Goal: Find specific page/section: Find specific page/section

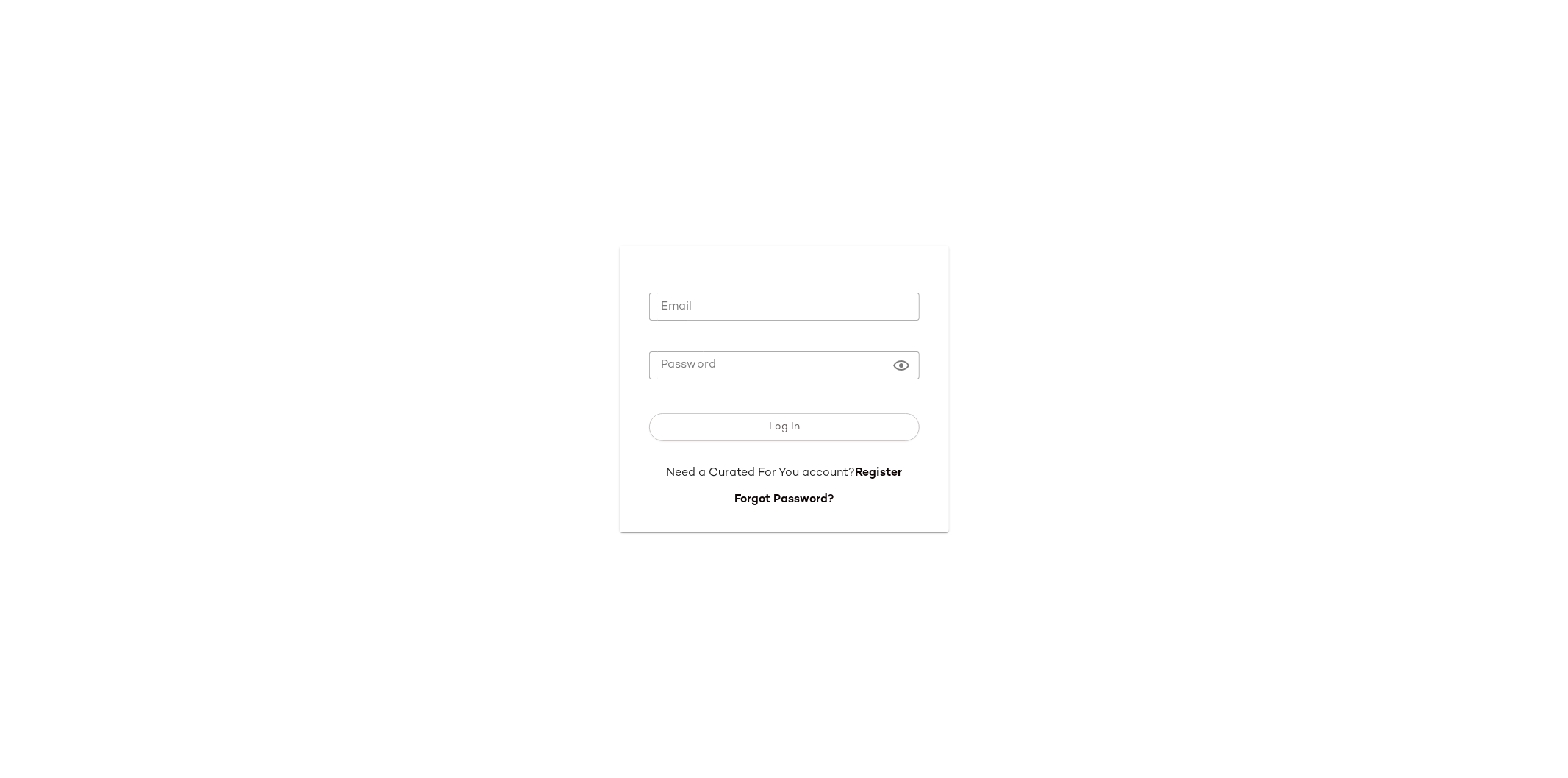
type input "**********"
click at [726, 319] on input "**********" at bounding box center [784, 307] width 271 height 29
click at [551, 388] on div "**********" at bounding box center [784, 389] width 1568 height 778
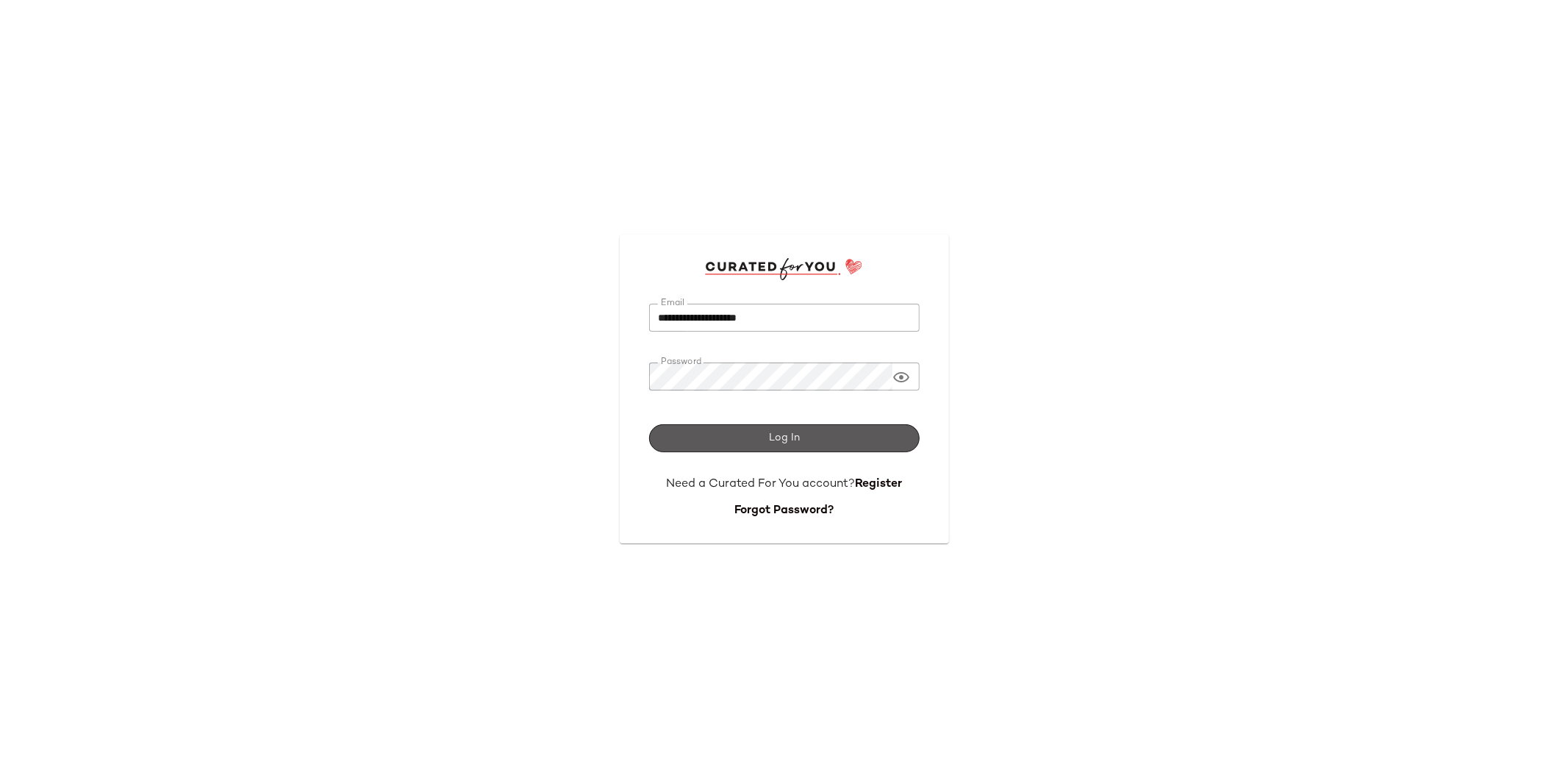
click at [710, 439] on button "Log In" at bounding box center [784, 438] width 271 height 28
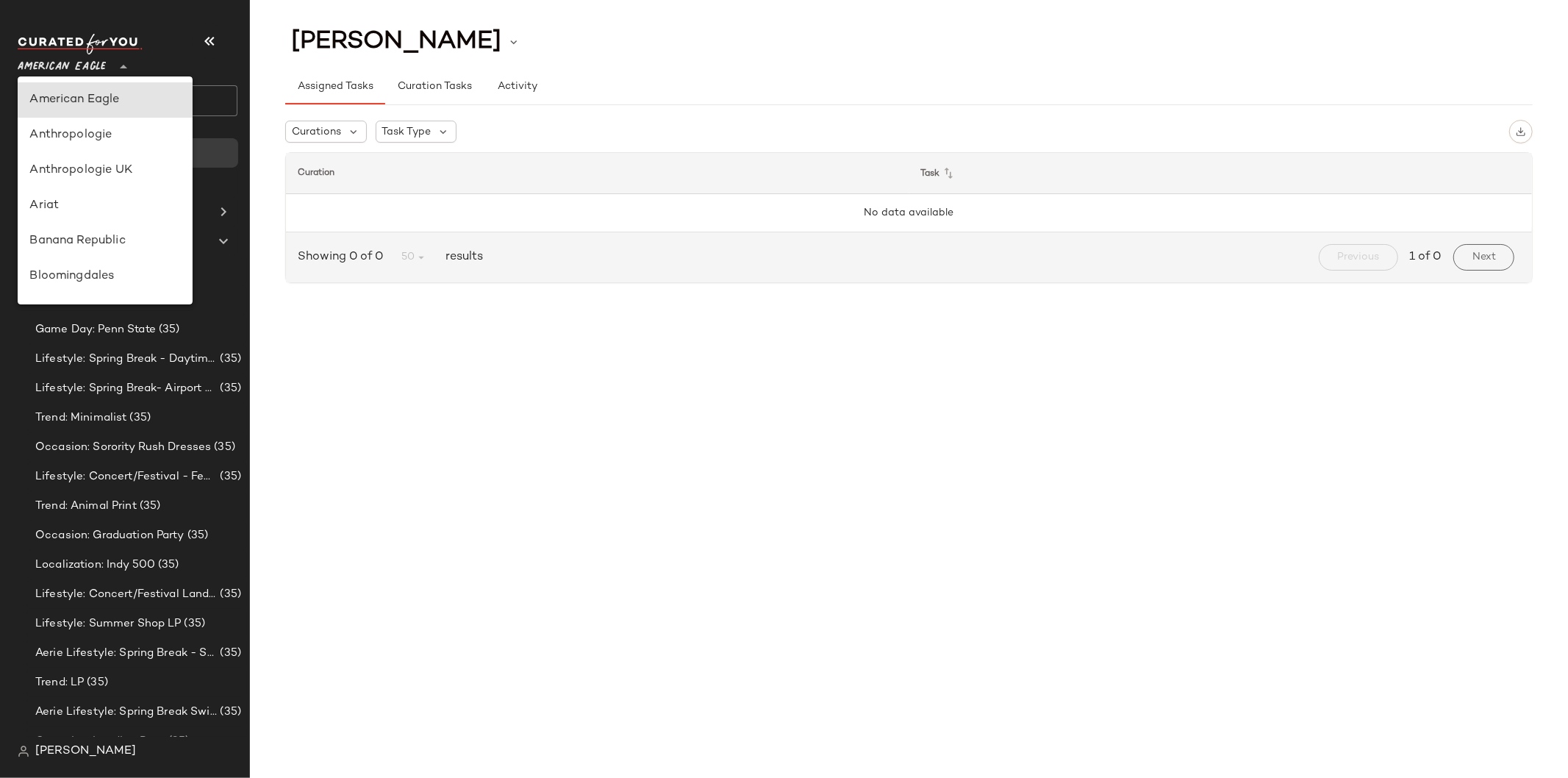
click at [80, 60] on span "American Eagle" at bounding box center [61, 63] width 88 height 26
click at [75, 224] on div "Lulus" at bounding box center [105, 232] width 151 height 17
type input "**"
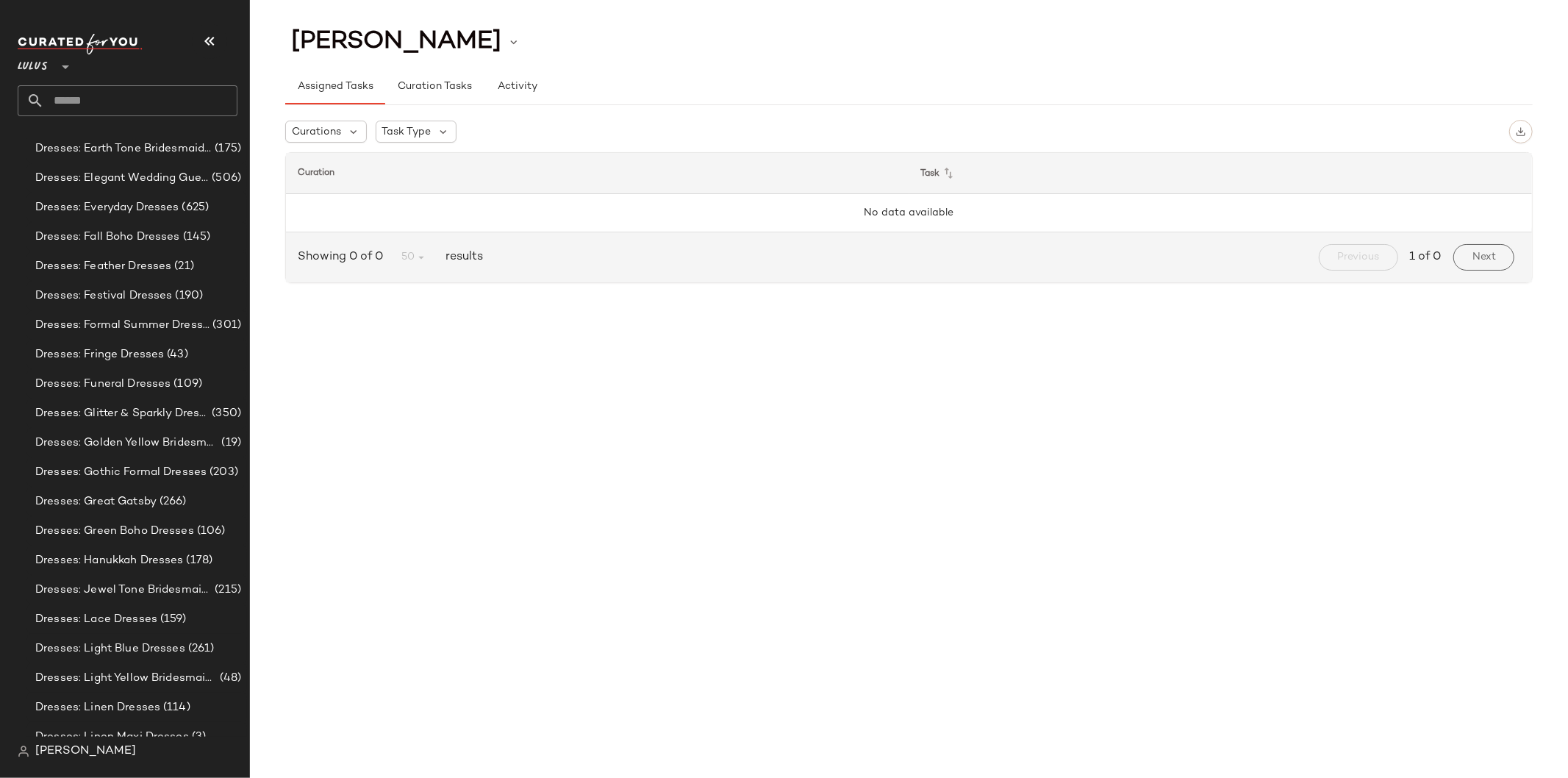
scroll to position [5446, 0]
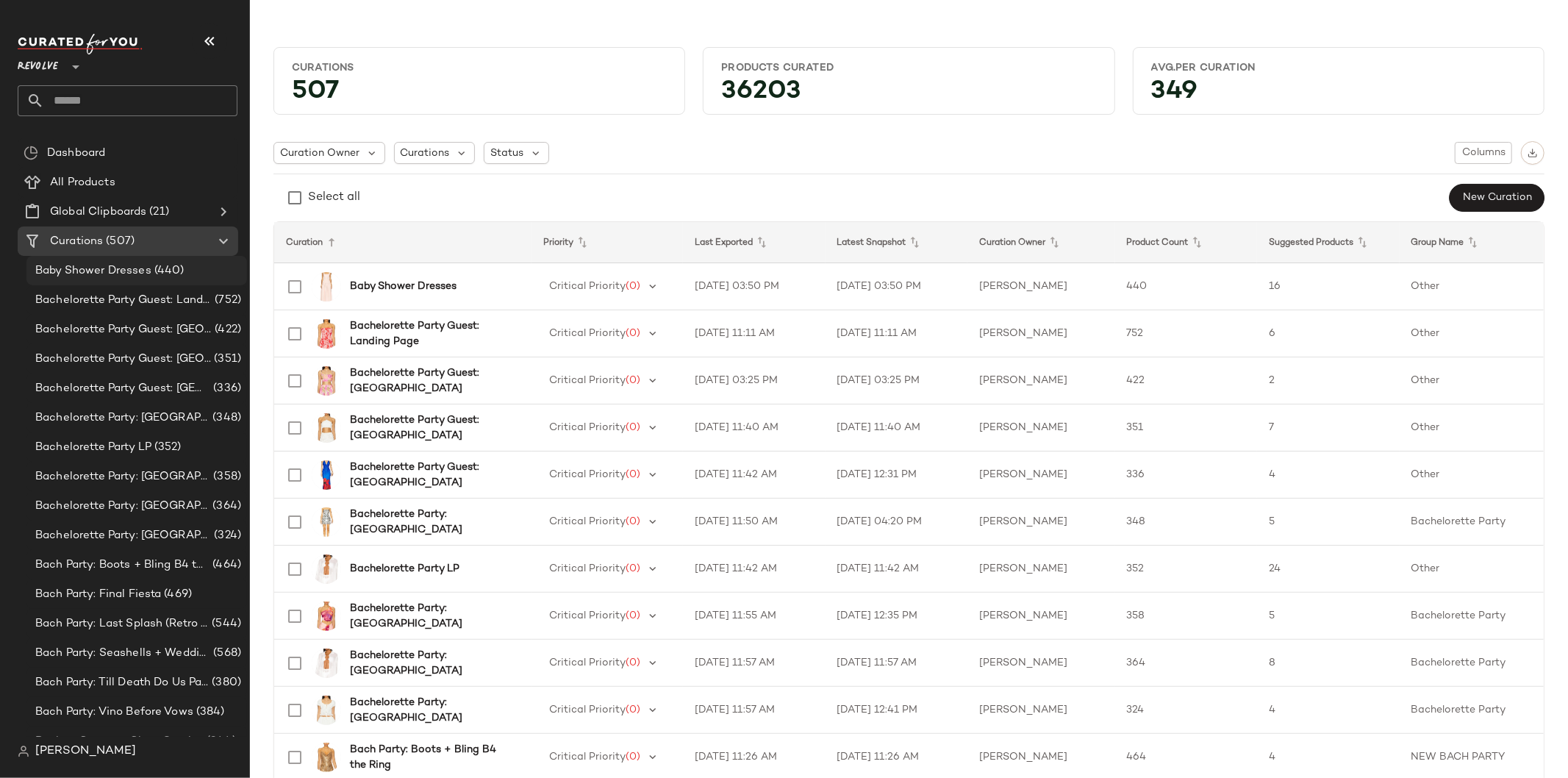
click at [108, 280] on div "Baby Shower Dresses (440)" at bounding box center [136, 271] width 220 height 30
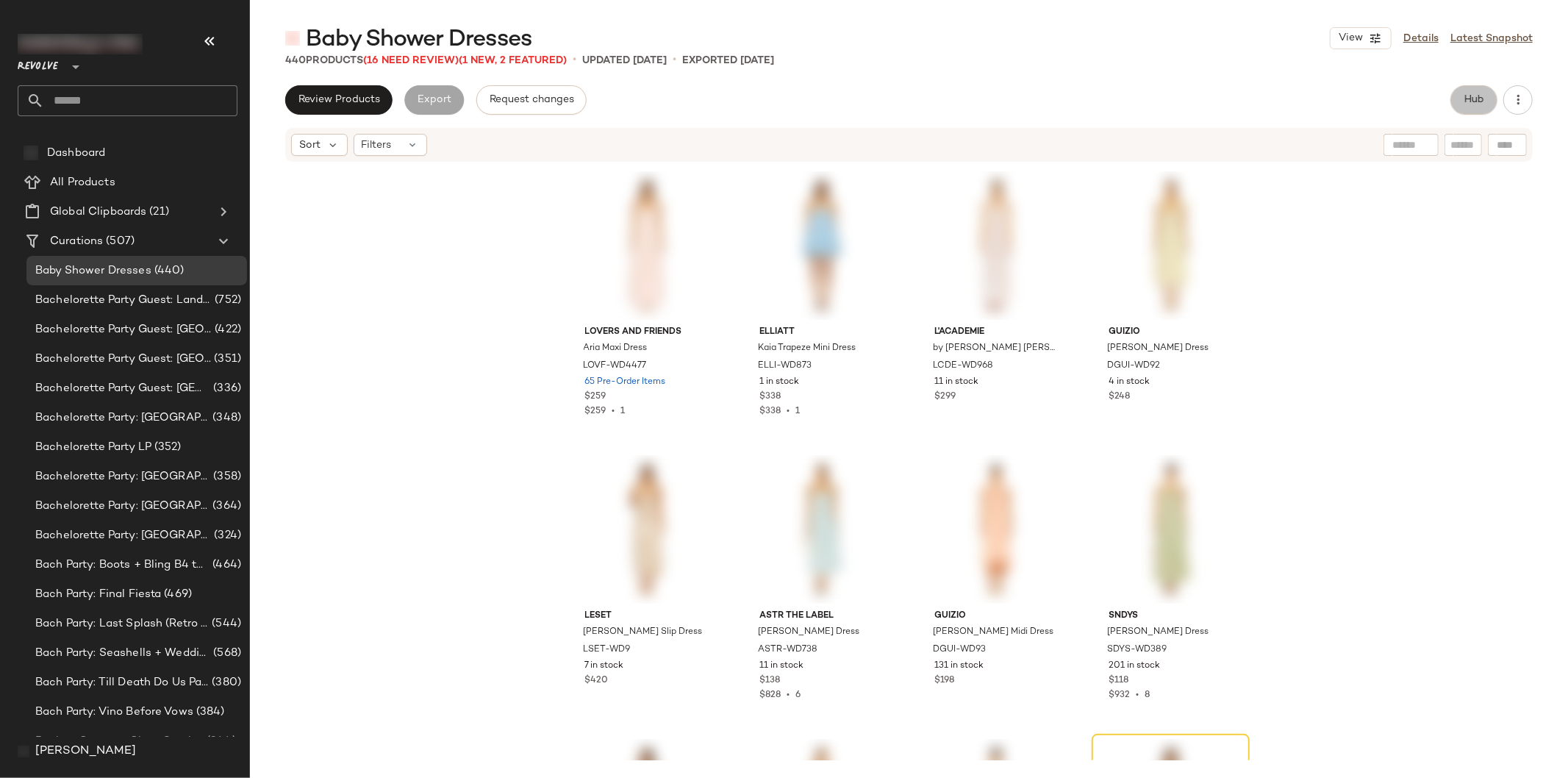
click at [1464, 108] on button "Hub" at bounding box center [1473, 100] width 47 height 30
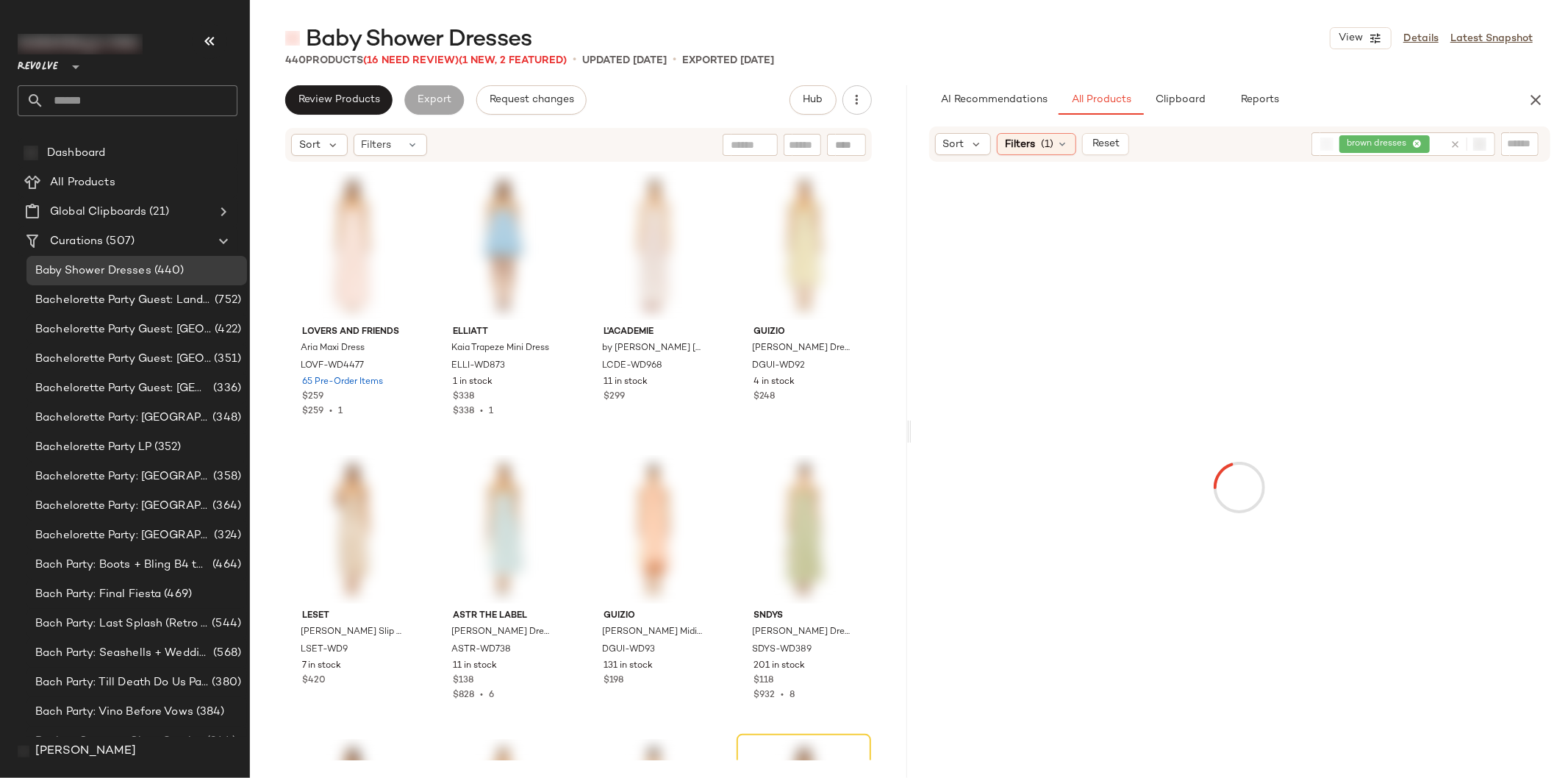
click at [1409, 142] on div "brown dresses" at bounding box center [1391, 144] width 104 height 24
click at [1383, 144] on icon at bounding box center [1381, 145] width 10 height 10
click at [1281, 188] on div at bounding box center [1240, 485] width 651 height 646
click at [1026, 148] on span "Filters" at bounding box center [1020, 143] width 30 height 16
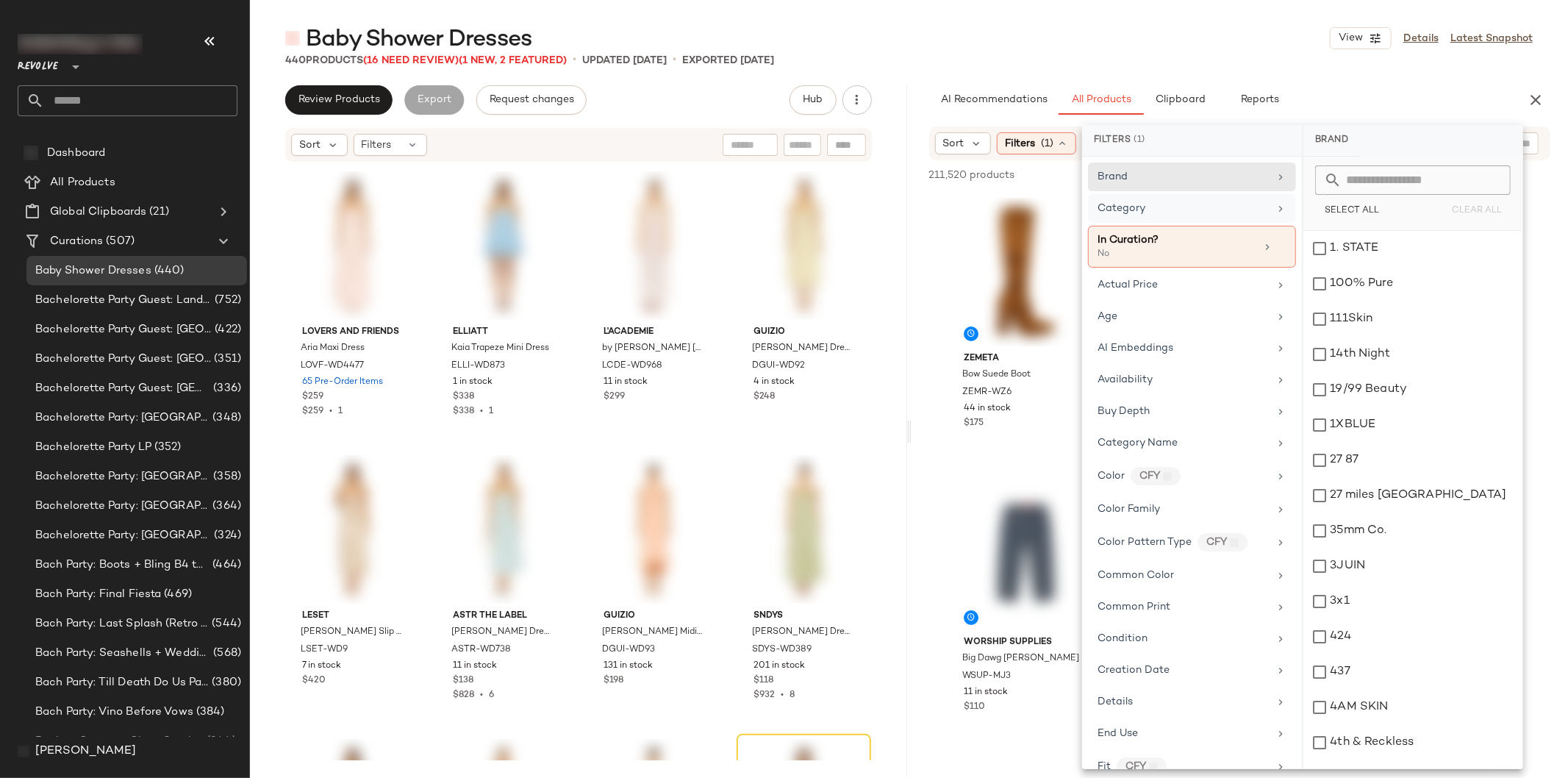
click at [1152, 214] on div "Category" at bounding box center [1183, 208] width 171 height 16
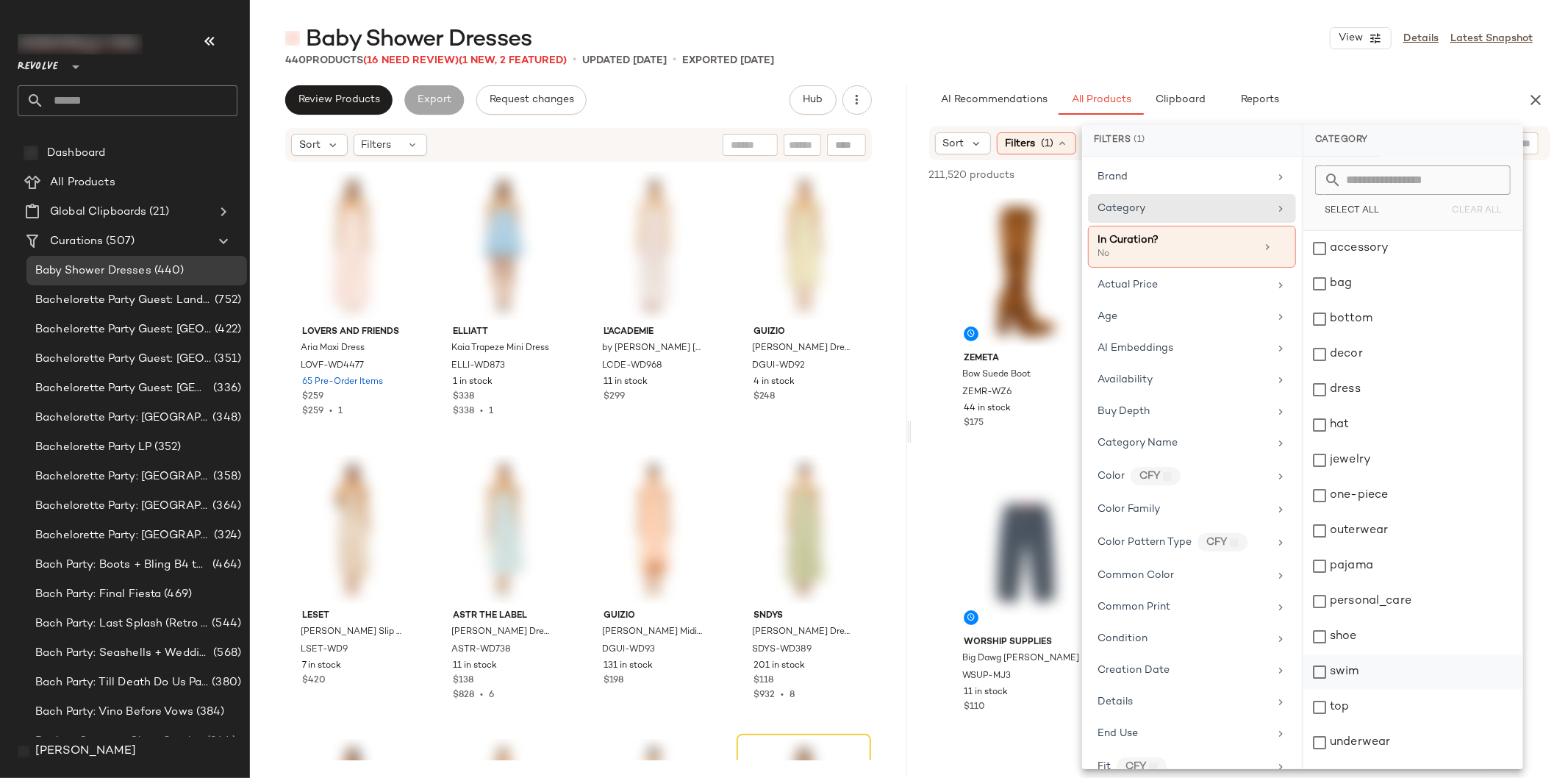
click at [1329, 669] on div "swim" at bounding box center [1413, 672] width 219 height 35
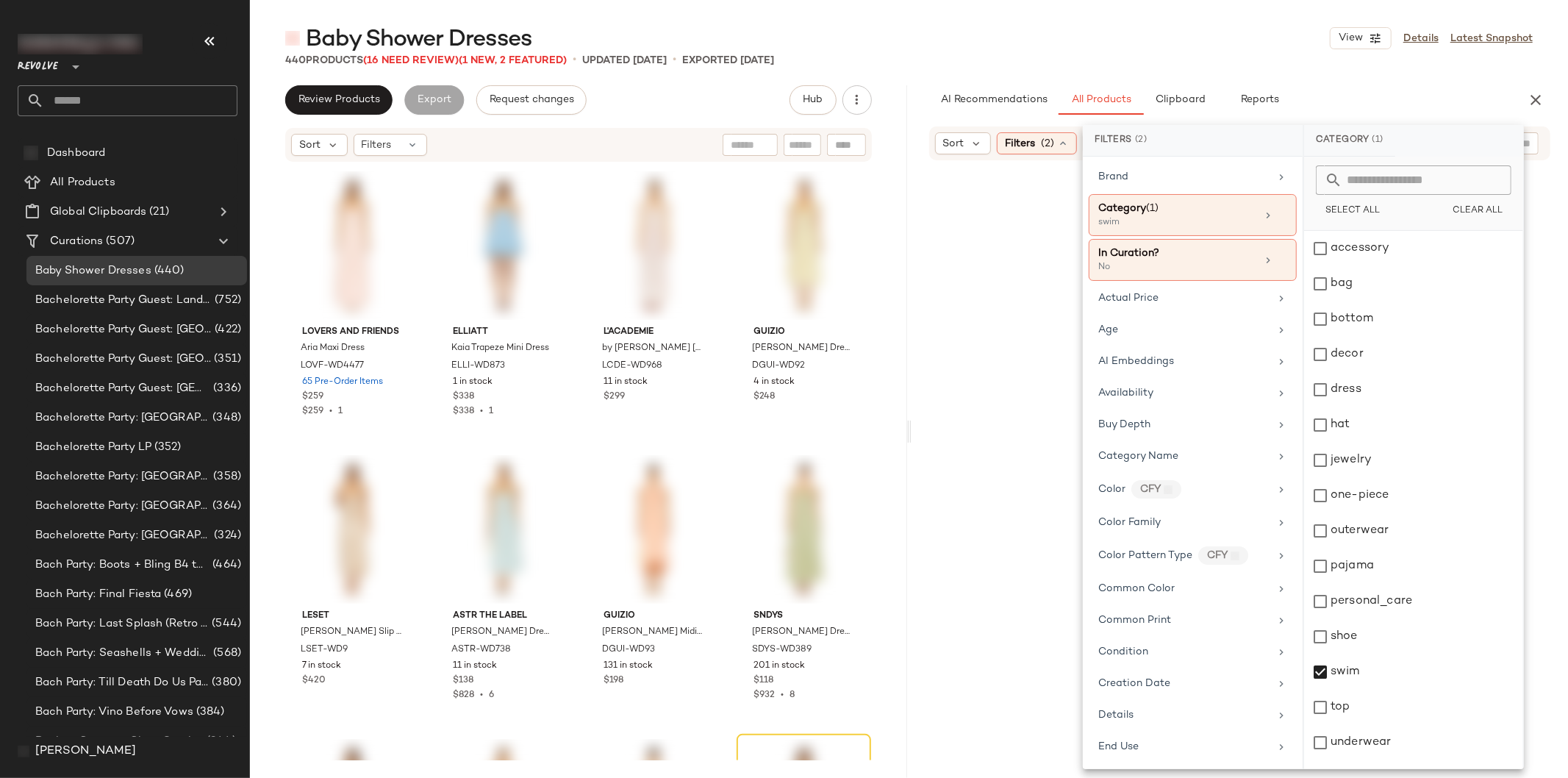
click at [1230, 40] on div "Baby Shower Dresses View Details Latest Snapshot" at bounding box center [909, 39] width 1318 height 30
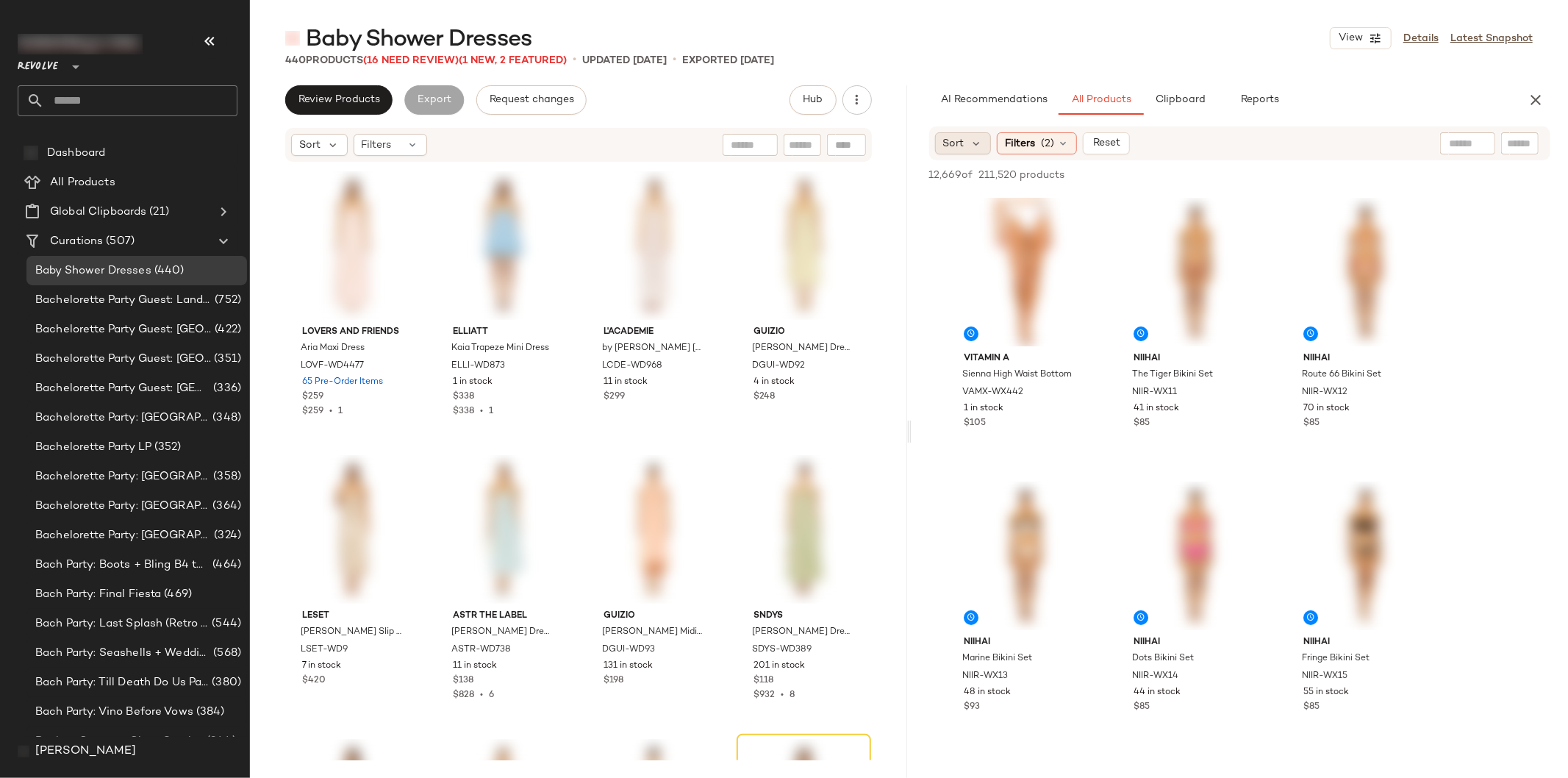
click at [961, 145] on span "Sort" at bounding box center [954, 143] width 21 height 16
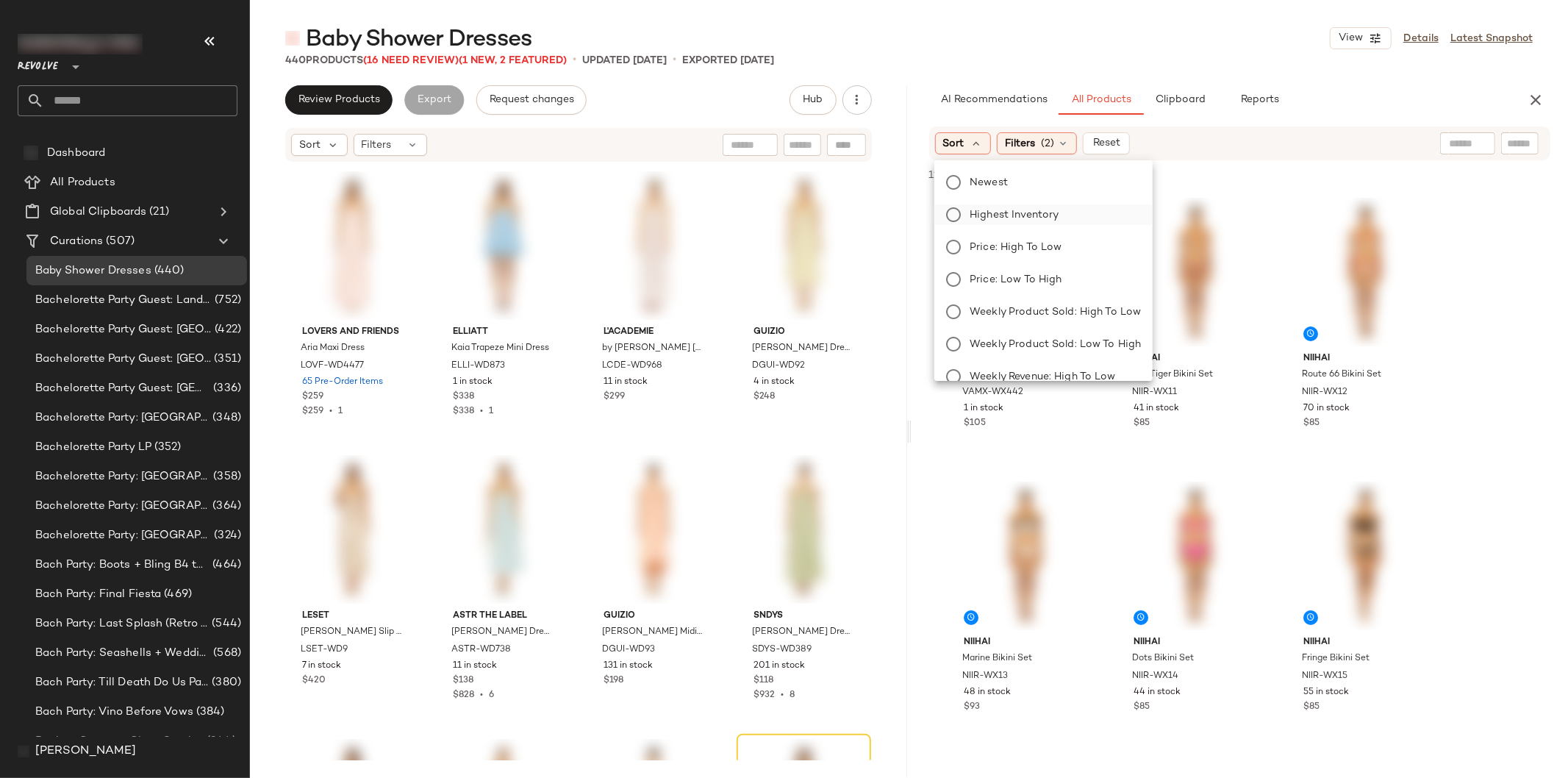
click at [1016, 216] on span "Highest Inventory" at bounding box center [1014, 215] width 89 height 16
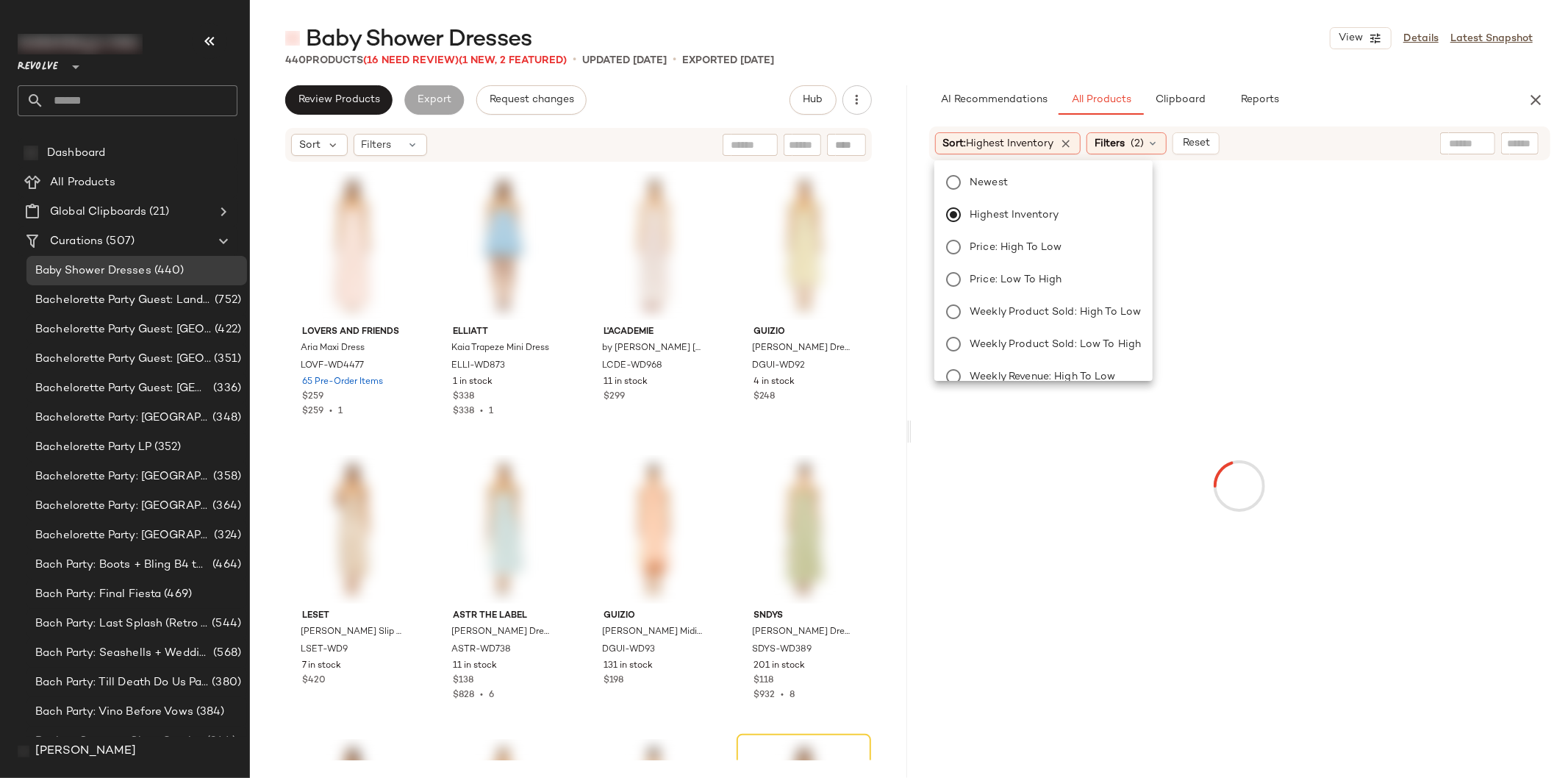
click at [1085, 43] on div "Baby Shower Dresses View Details Latest Snapshot" at bounding box center [909, 39] width 1318 height 30
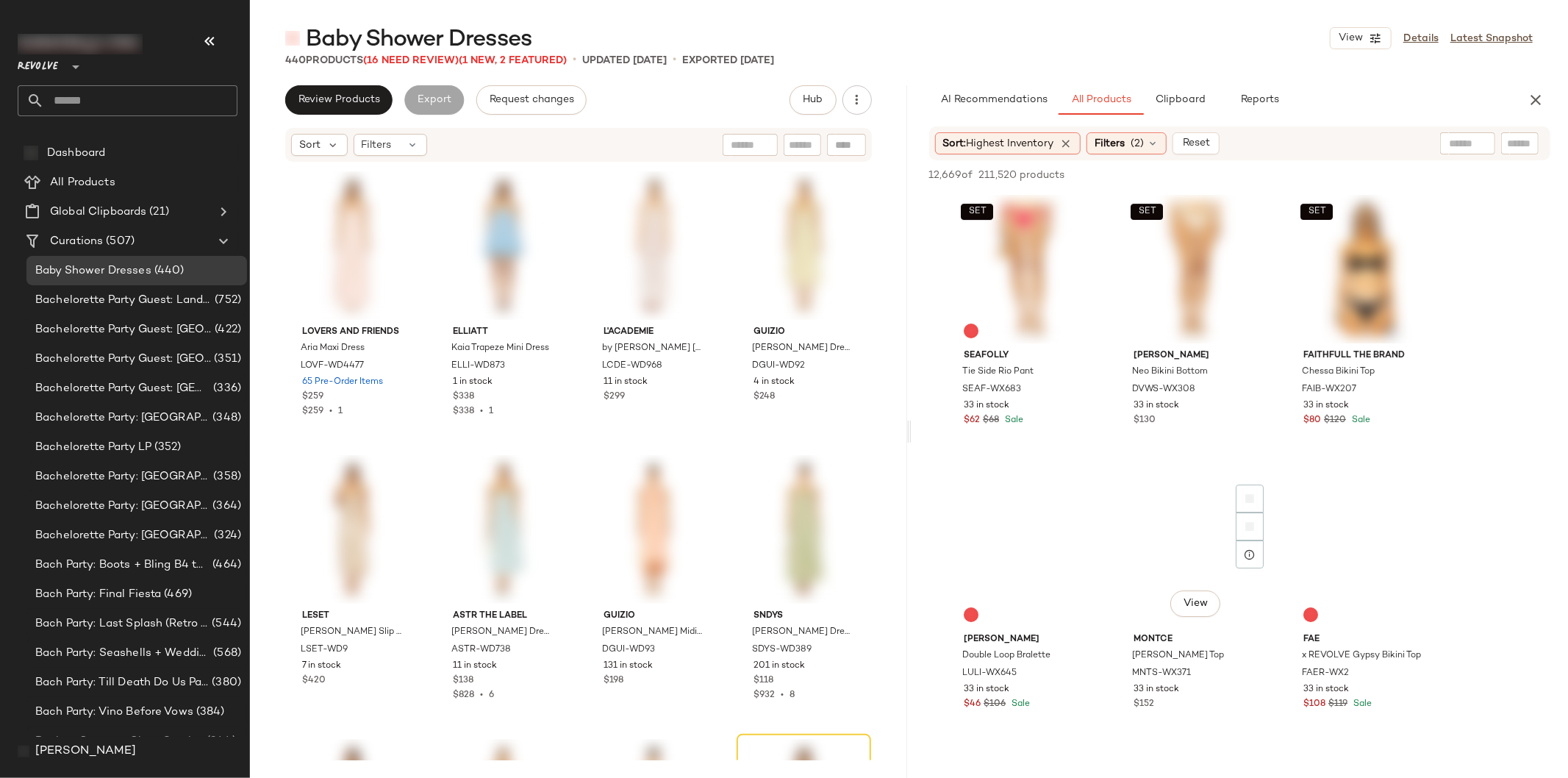
scroll to position [60895, 0]
